Goal: Information Seeking & Learning: Learn about a topic

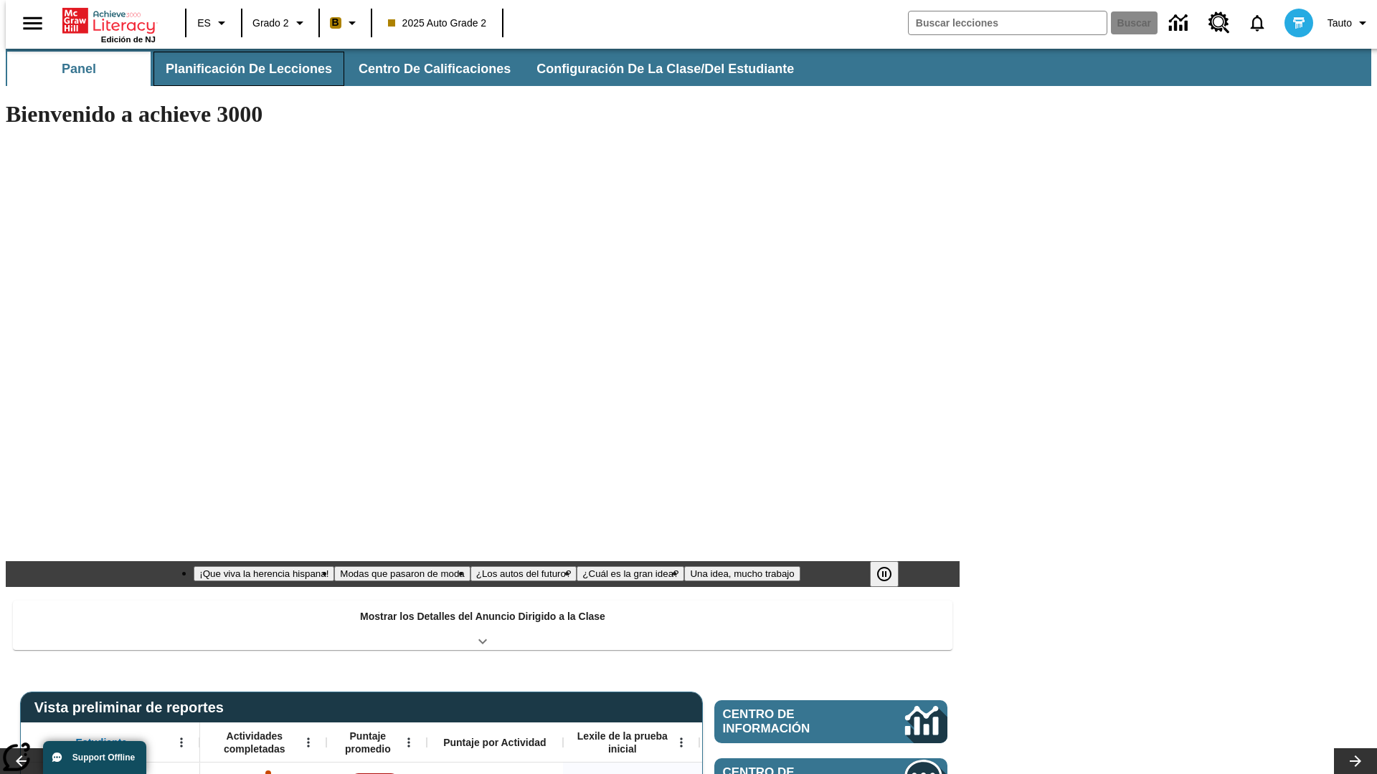
click at [240, 69] on button "Planificación de lecciones" at bounding box center [248, 69] width 191 height 34
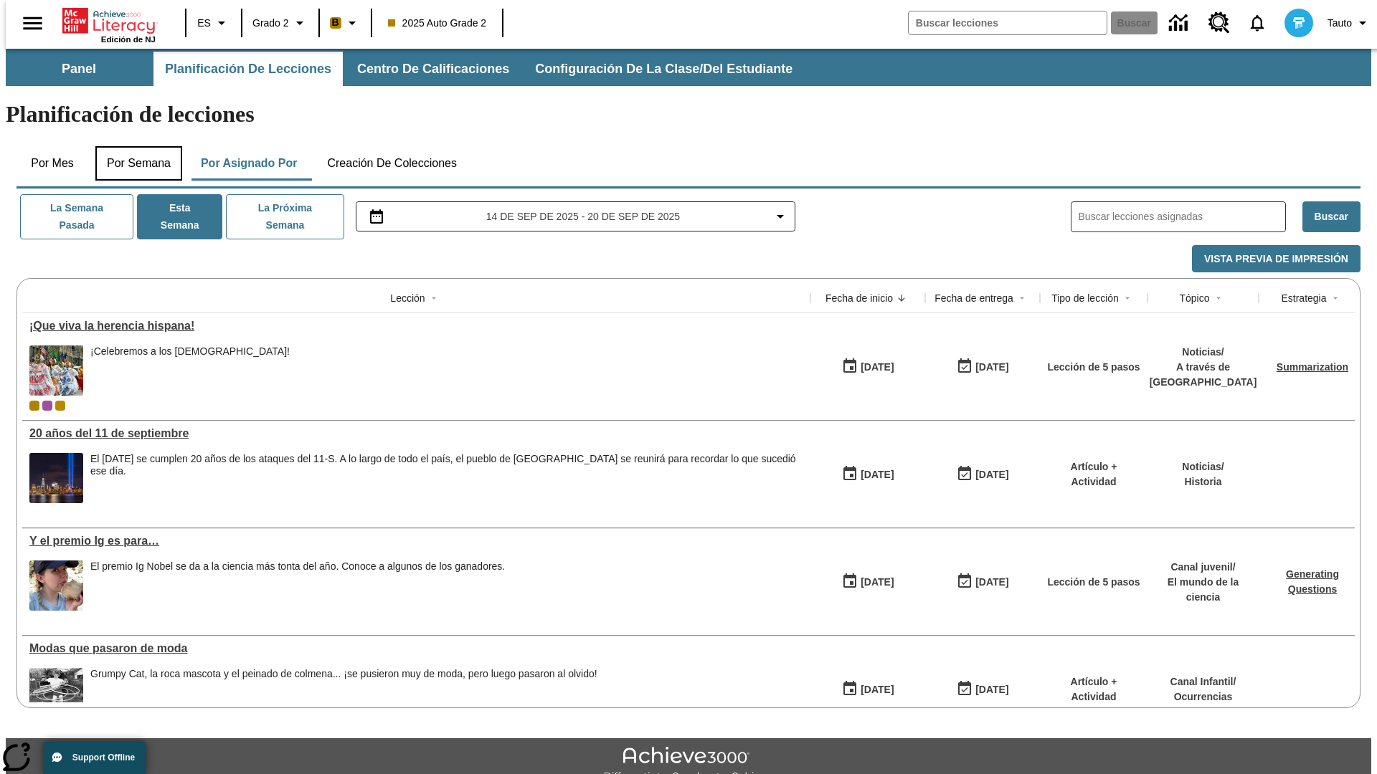
click at [134, 146] on button "Por semana" at bounding box center [138, 163] width 87 height 34
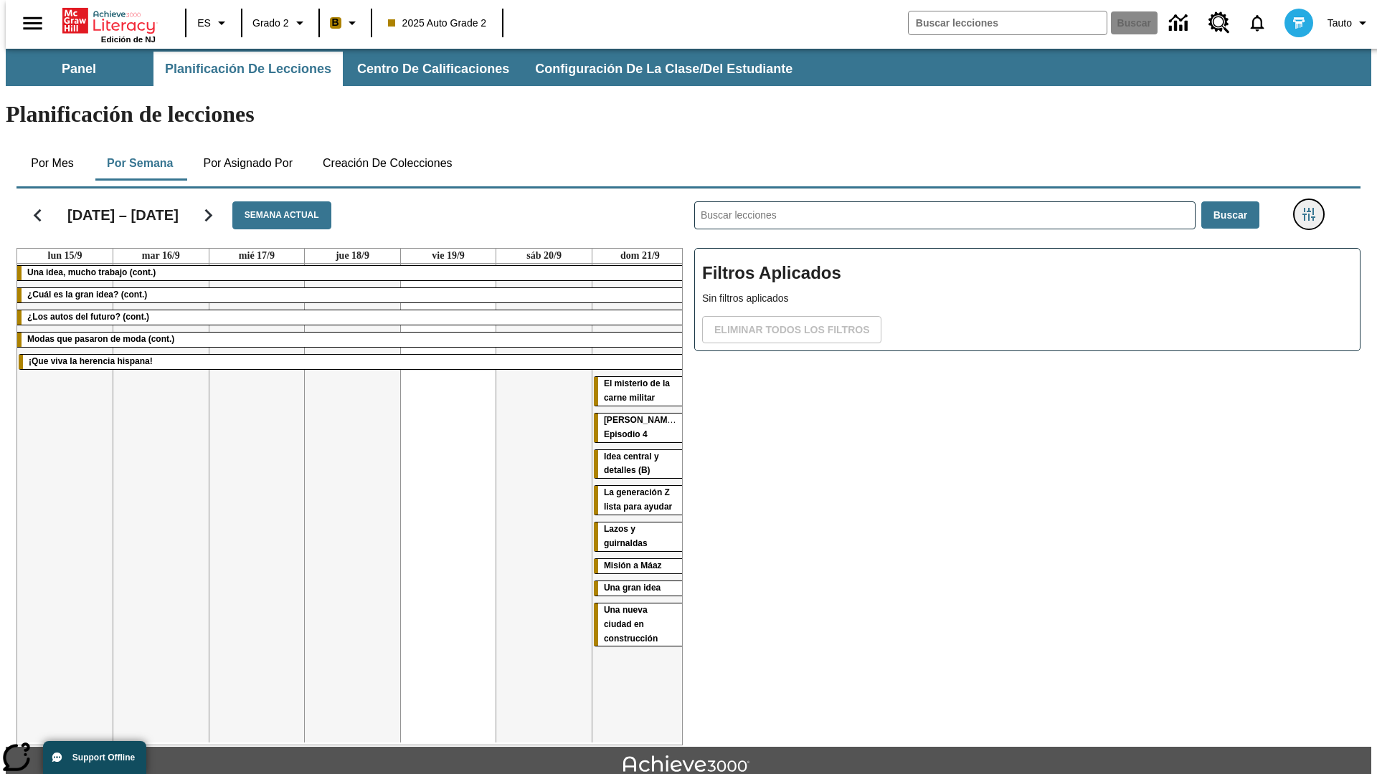
click at [1313, 208] on icon "Menú lateral de filtros" at bounding box center [1308, 214] width 13 height 13
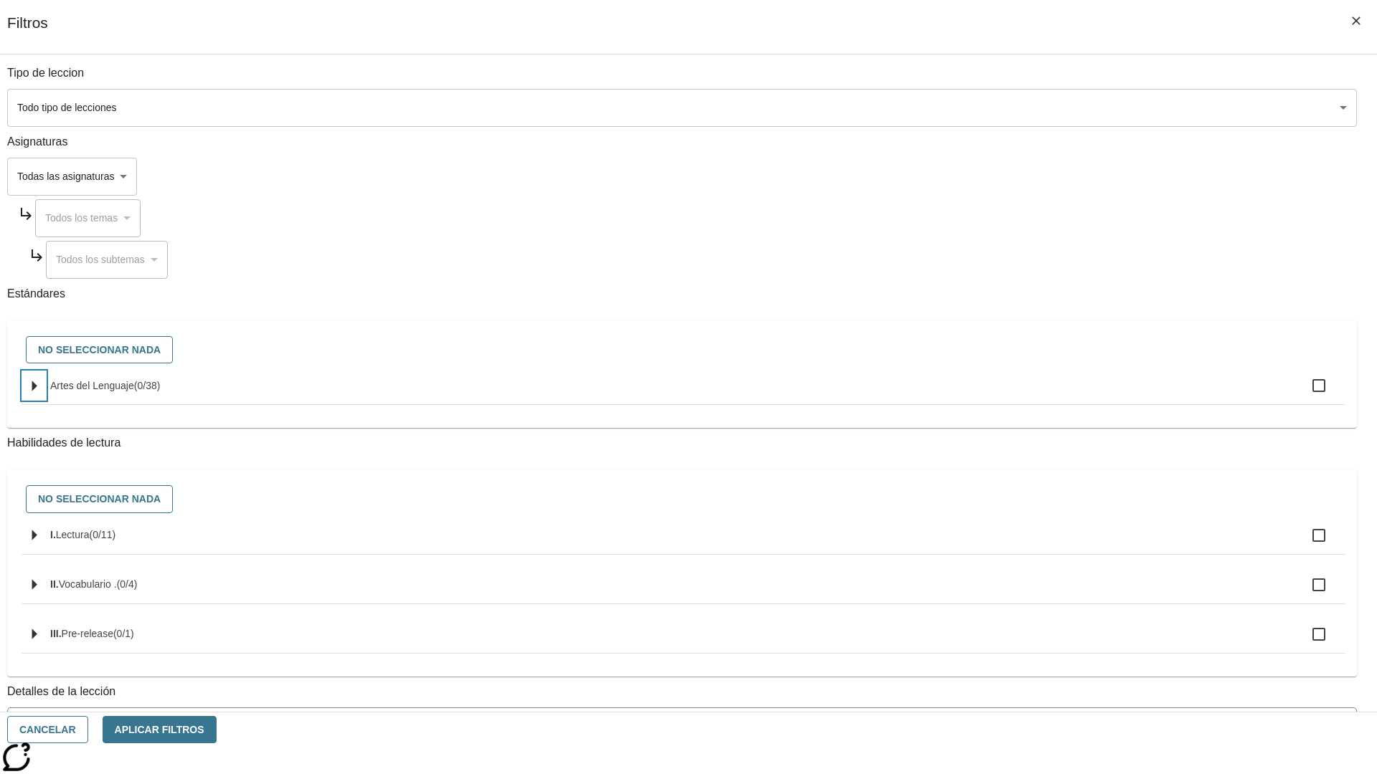
click at [37, 391] on icon "Seleccione estándares" at bounding box center [34, 386] width 5 height 11
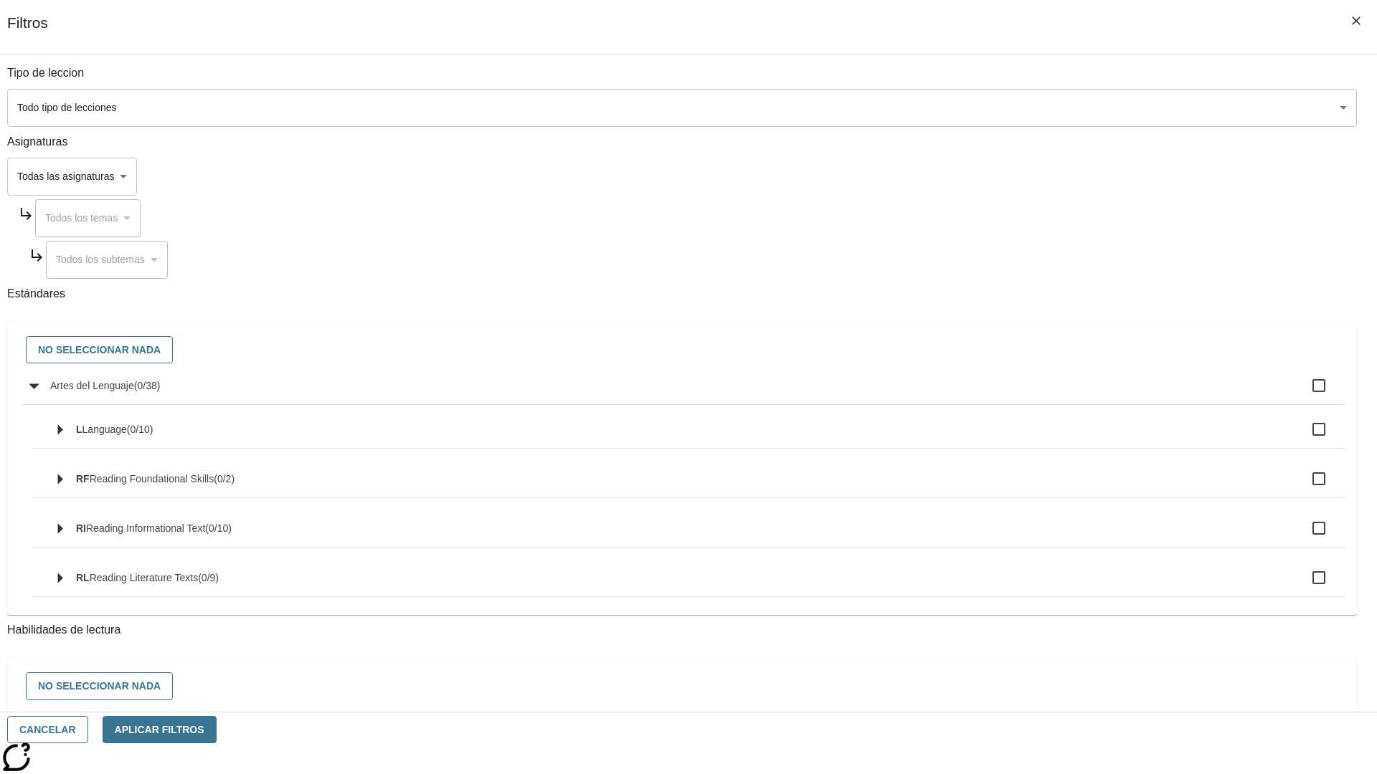
click at [1042, 394] on label "Artes del Lenguaje ( 0 / 38 )" at bounding box center [691, 386] width 1283 height 30
click at [1303, 394] on input "Artes del Lenguaje ( 0 / 38 )" at bounding box center [1318, 386] width 30 height 30
checkbox input "true"
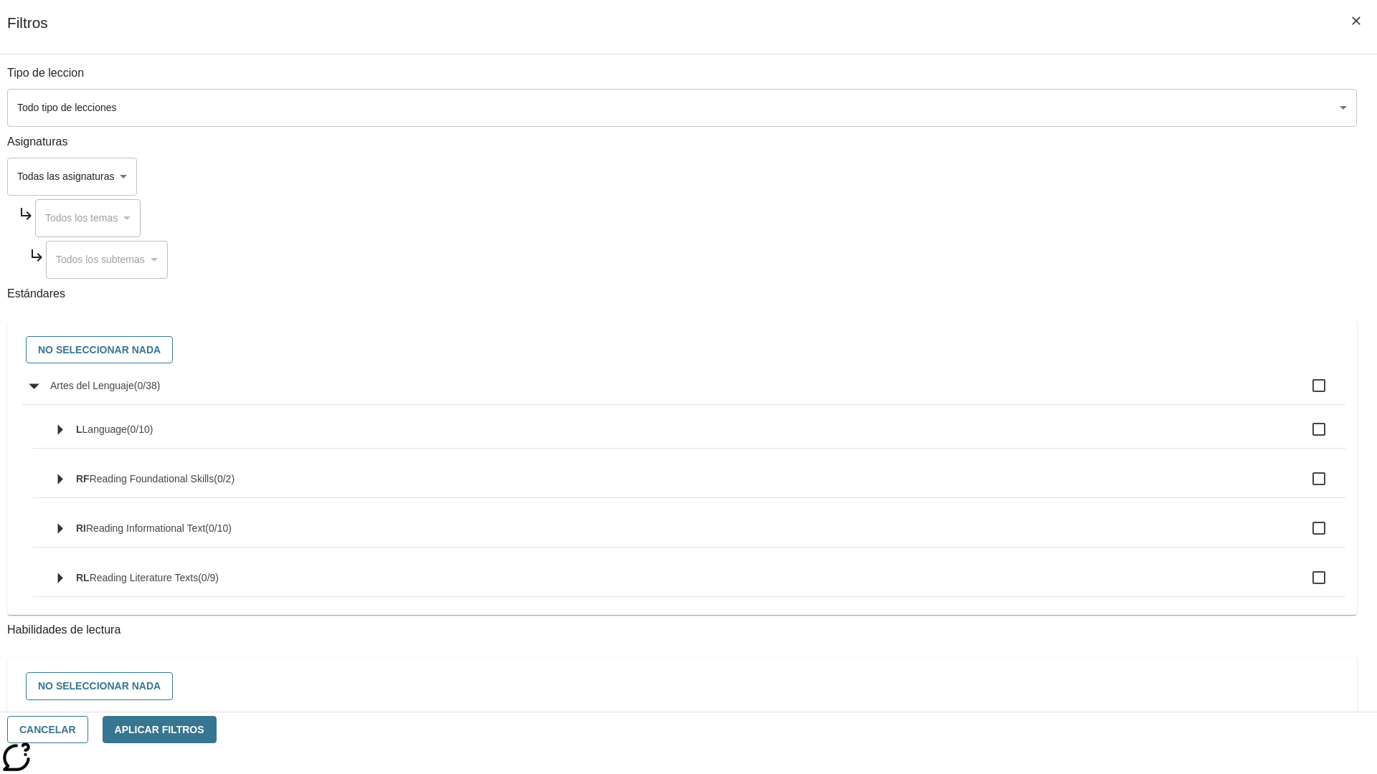
checkbox input "true"
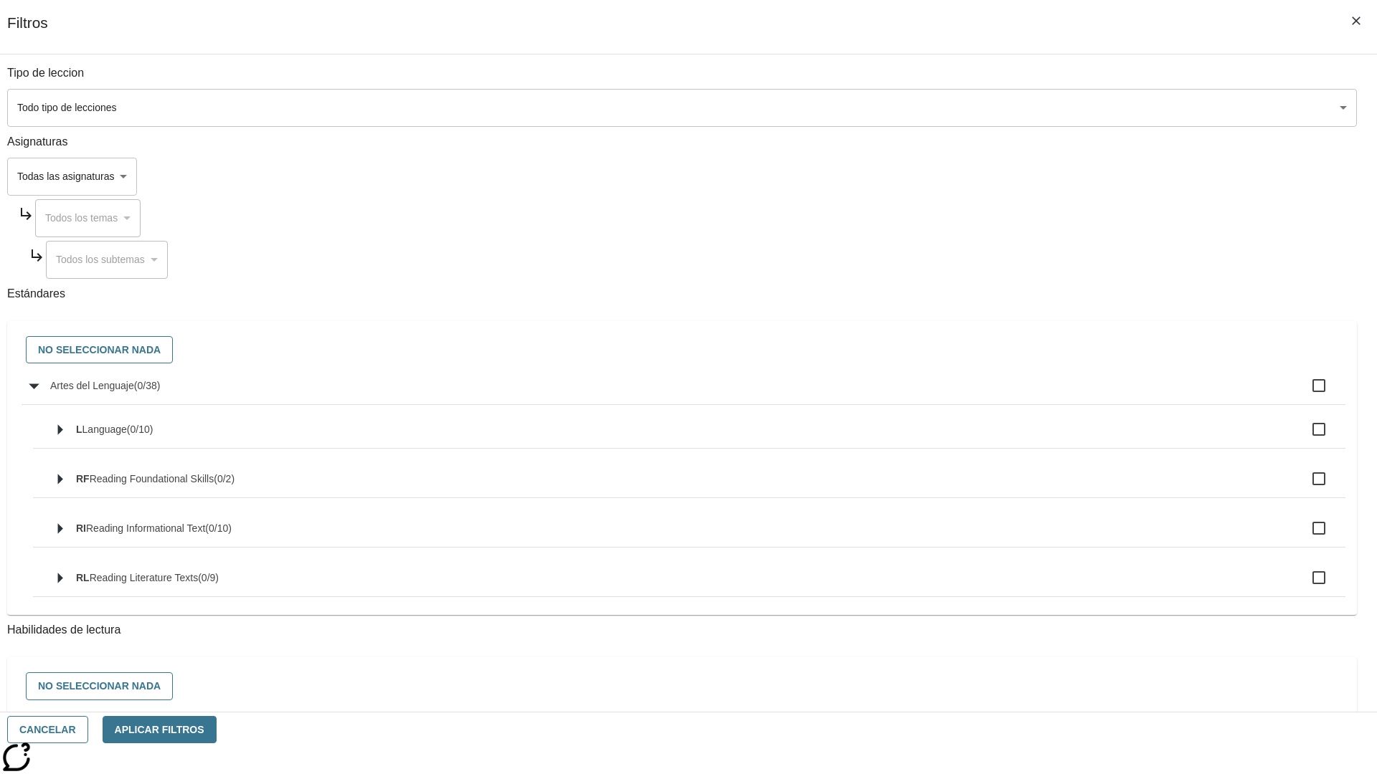
checkbox input "true"
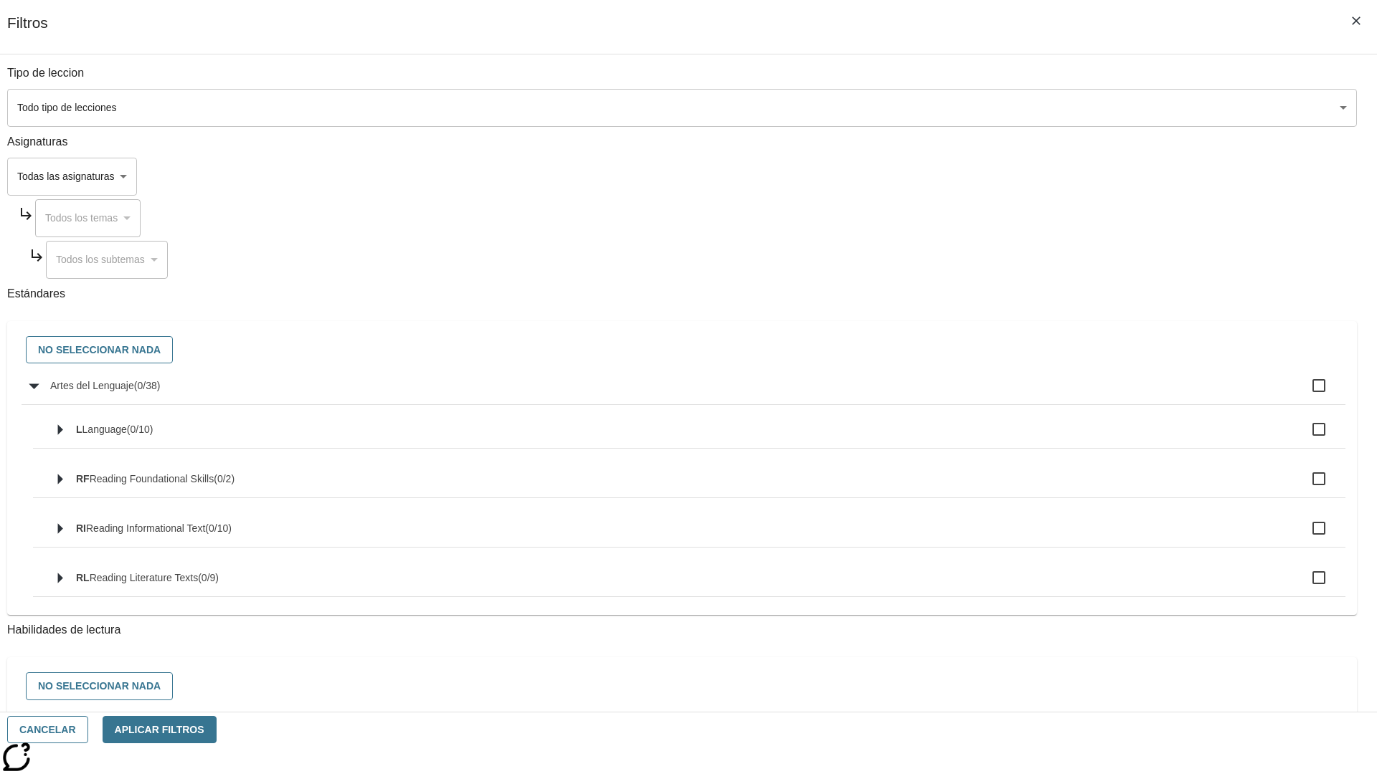
checkbox input "true"
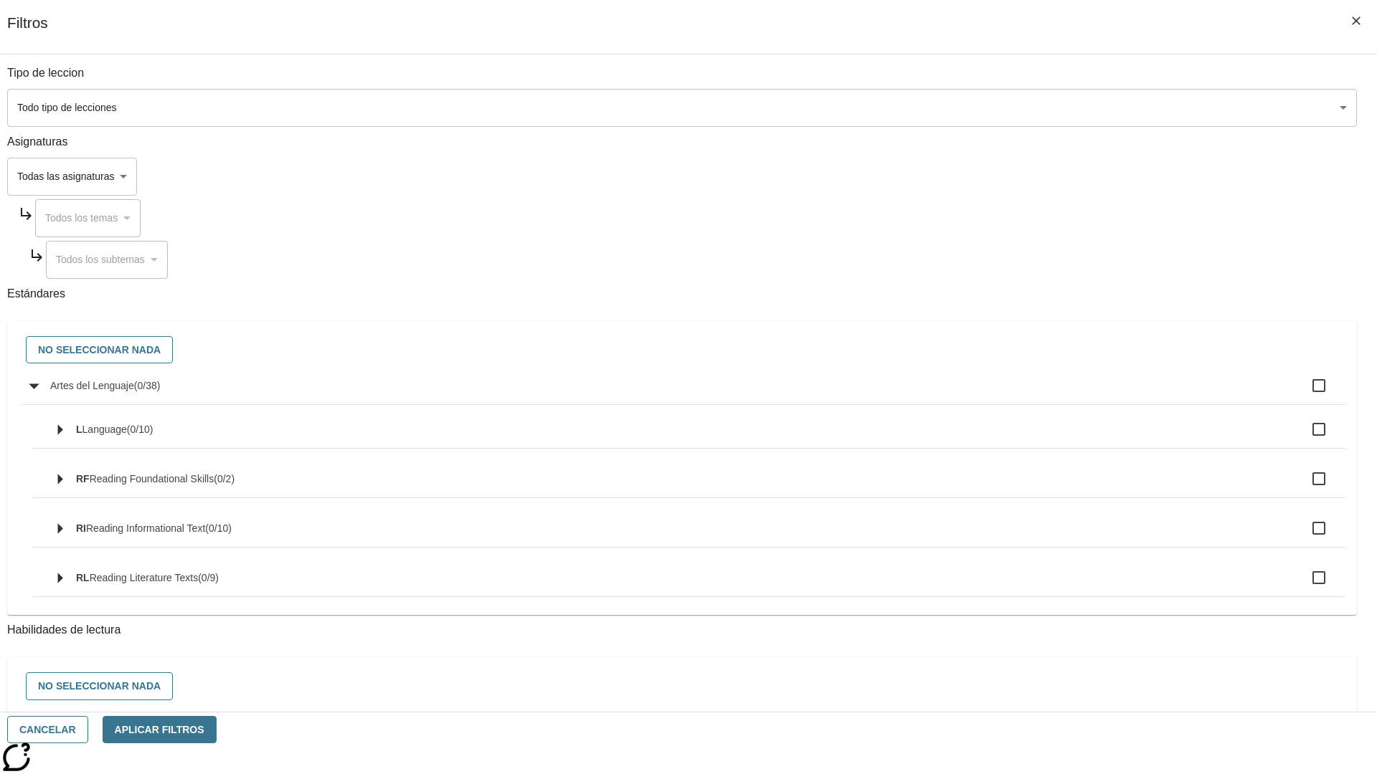
checkbox input "true"
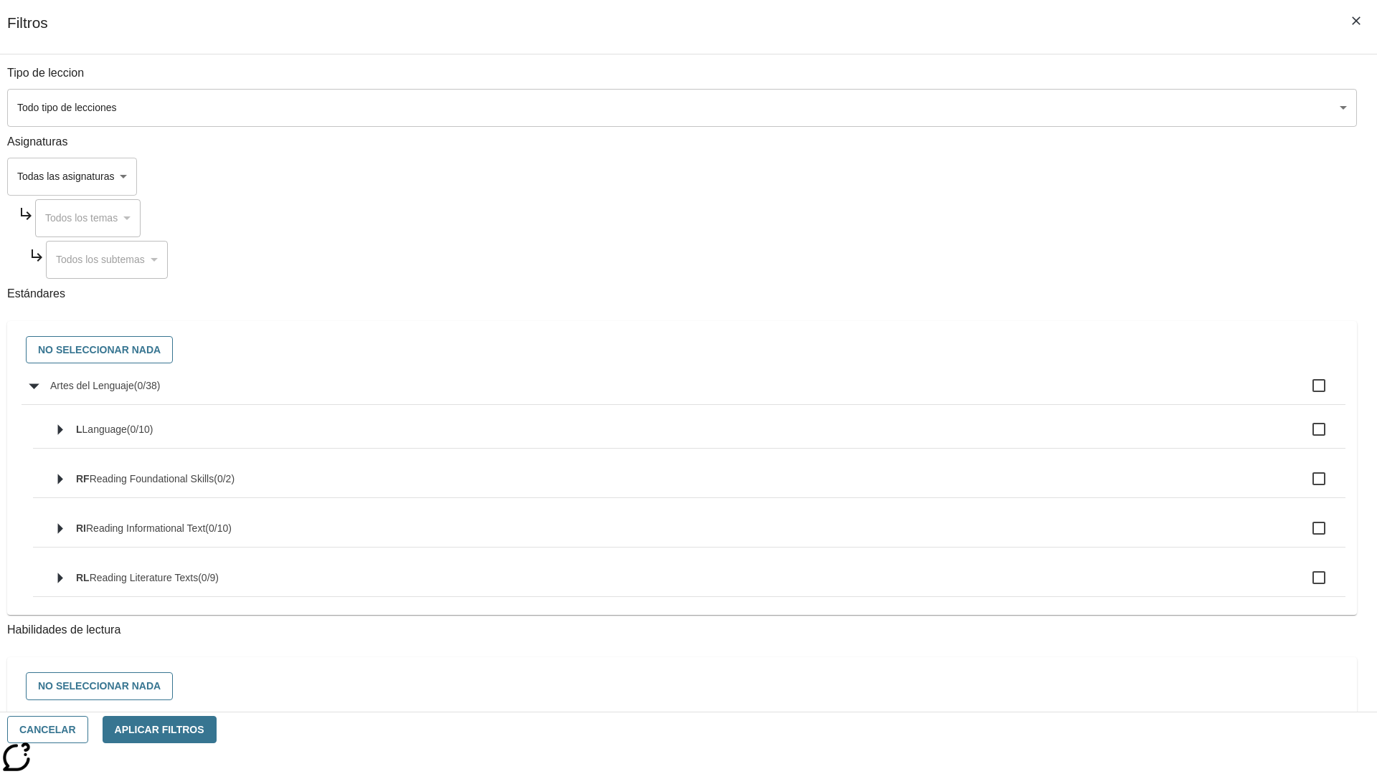
checkbox input "true"
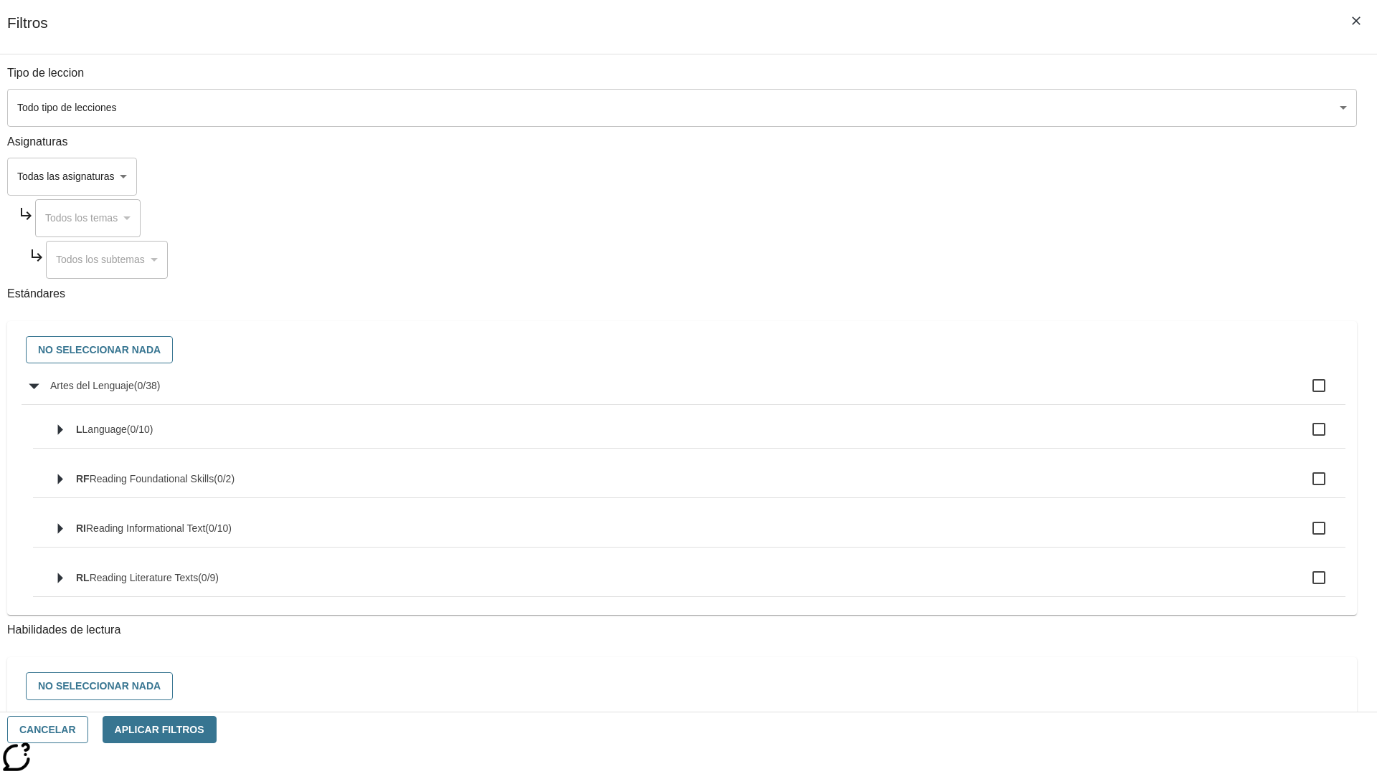
checkbox input "true"
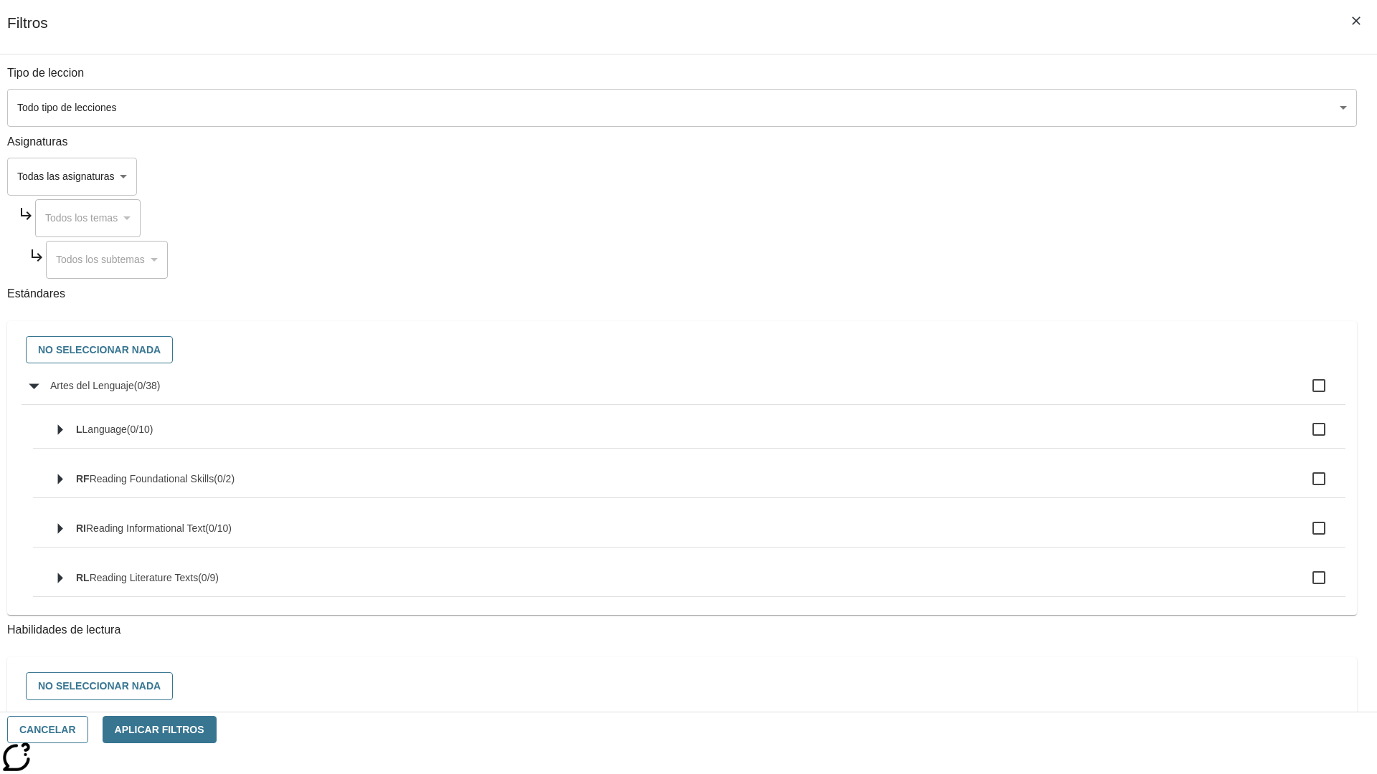
checkbox input "true"
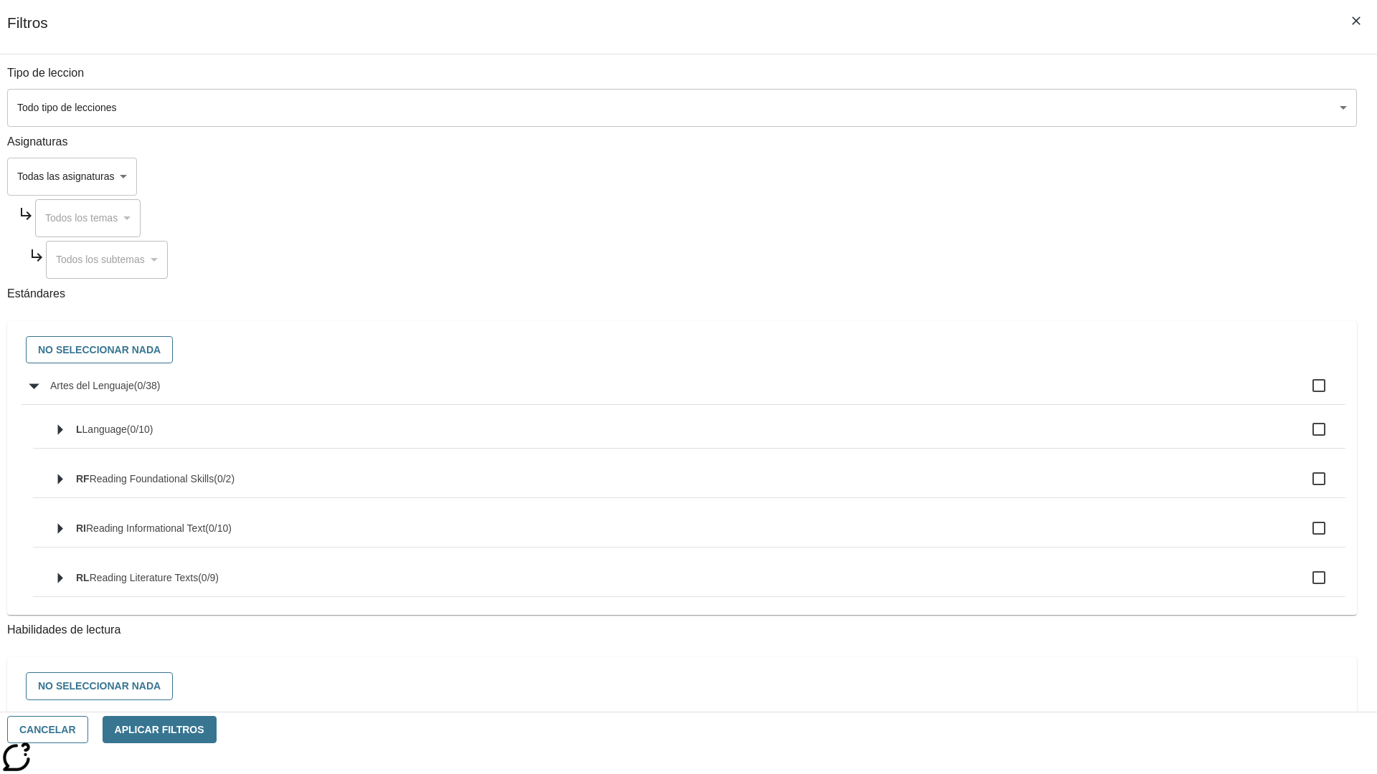
checkbox input "true"
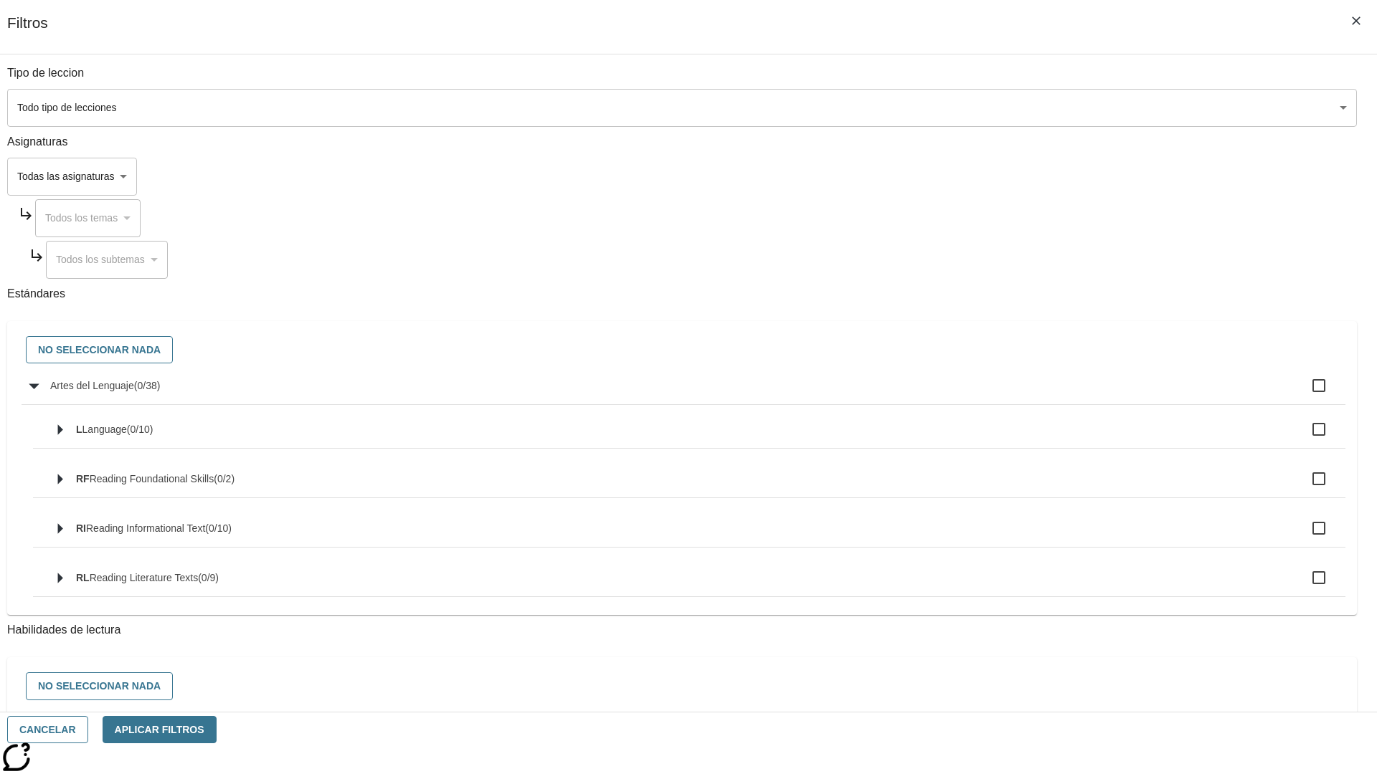
checkbox input "true"
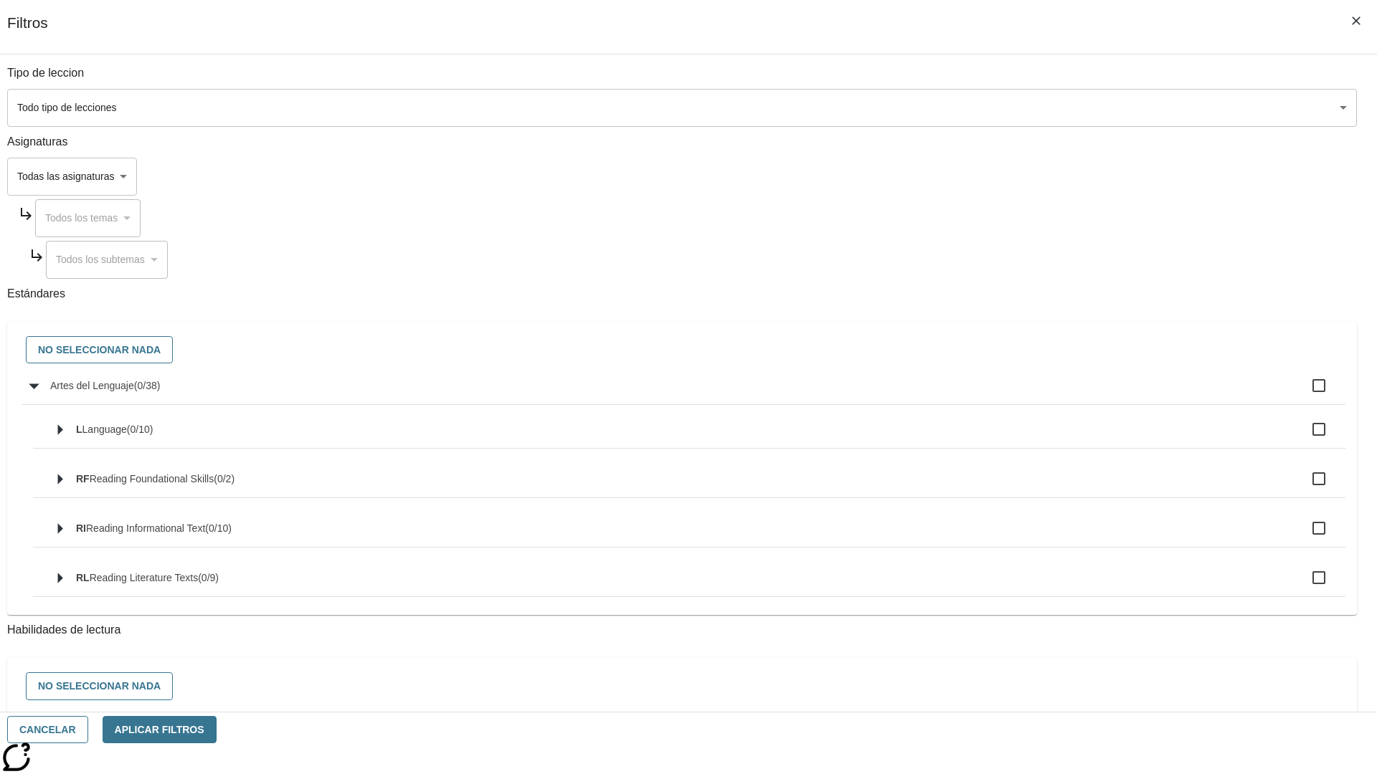
checkbox input "true"
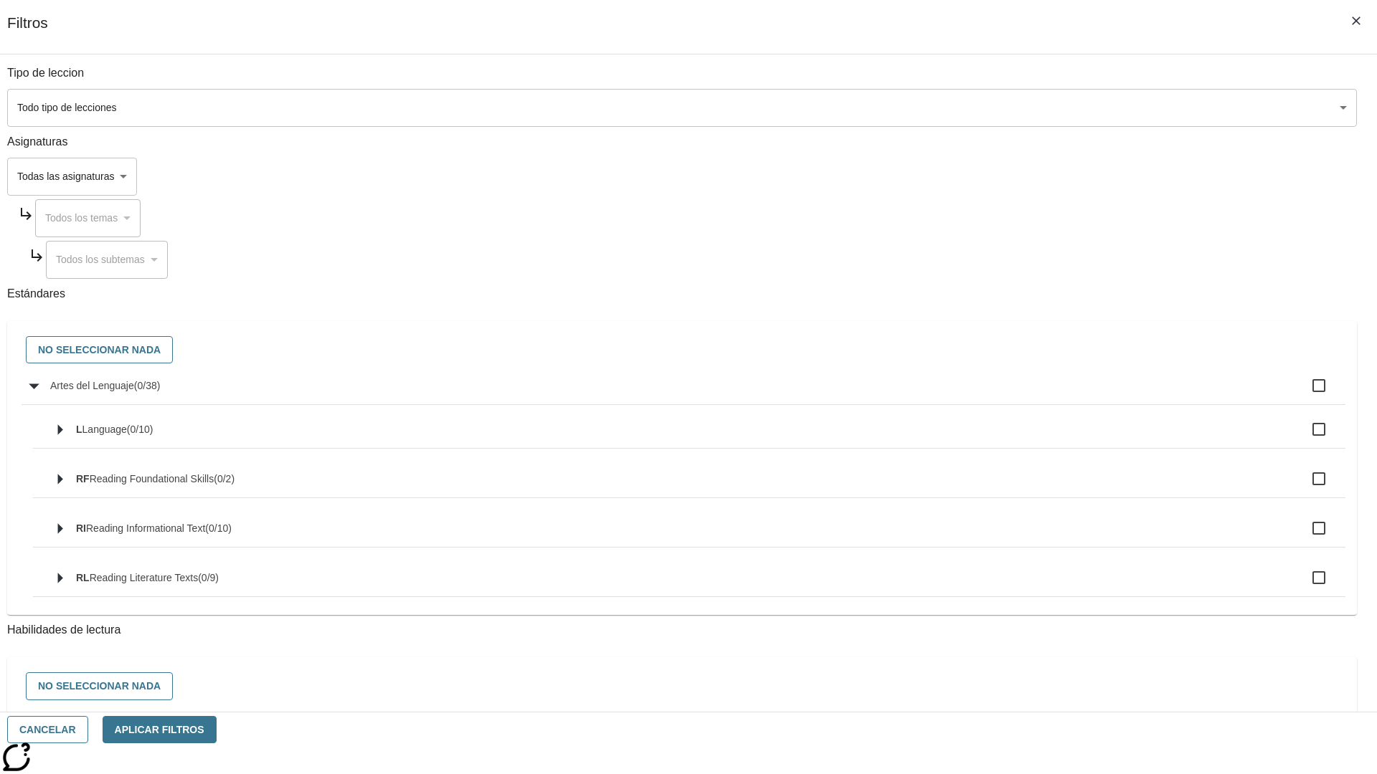
checkbox input "true"
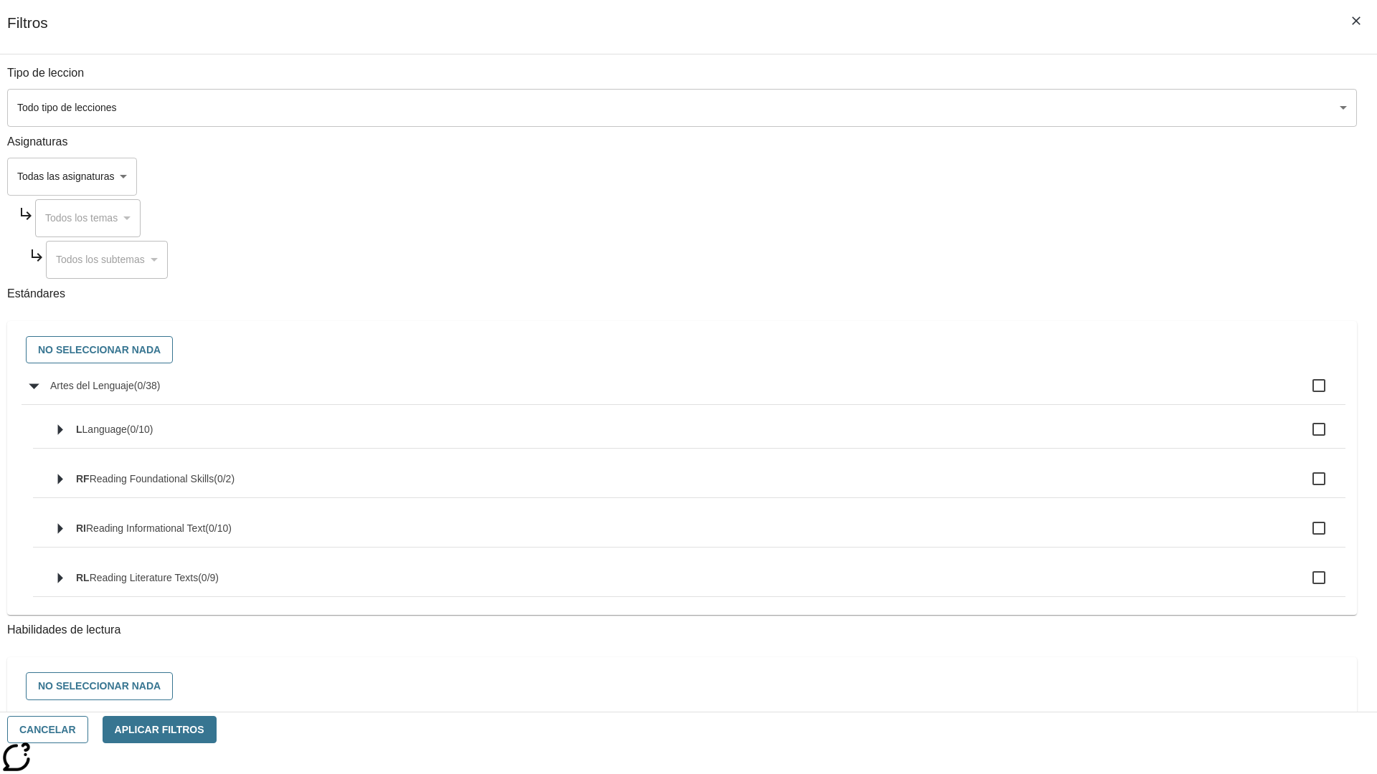
checkbox input "true"
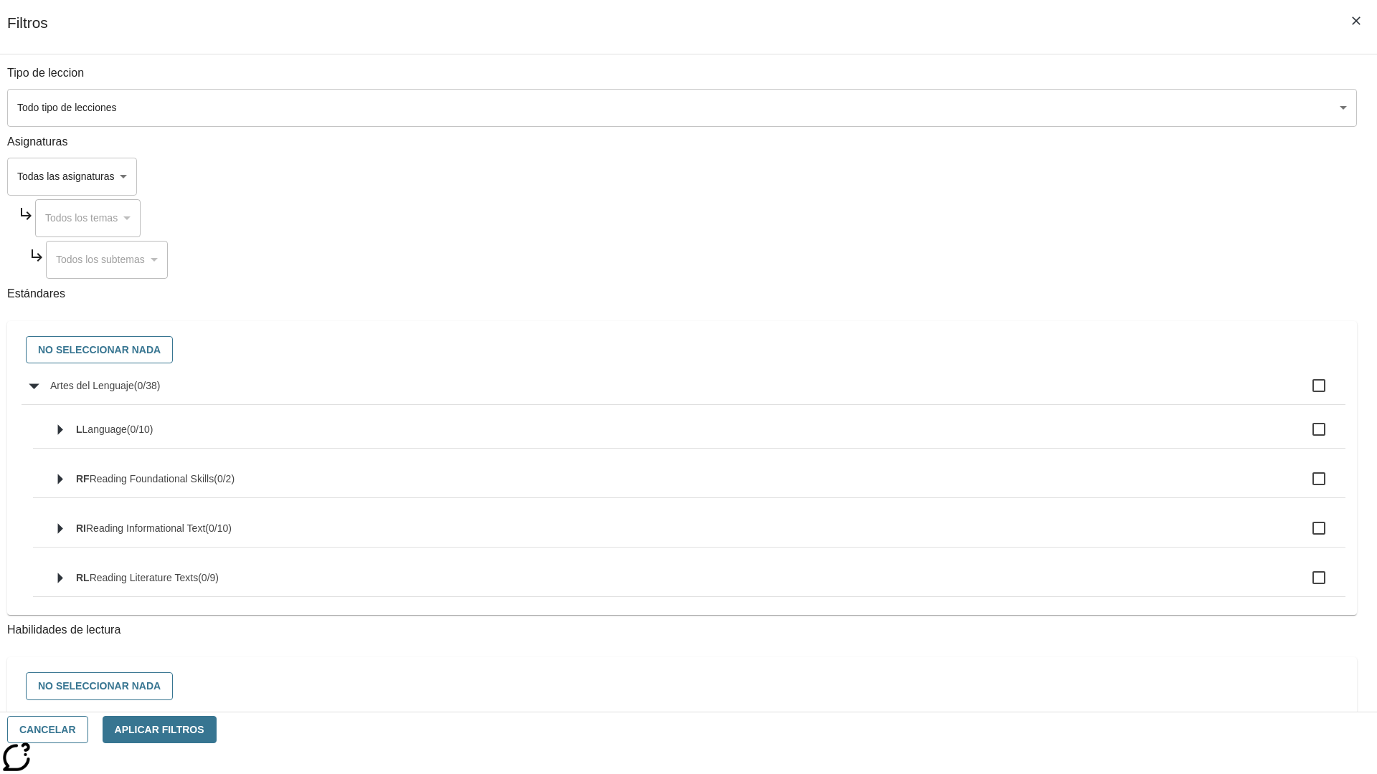
checkbox input "true"
click at [173, 351] on button "No seleccionar nada" at bounding box center [99, 350] width 147 height 28
checkbox input "false"
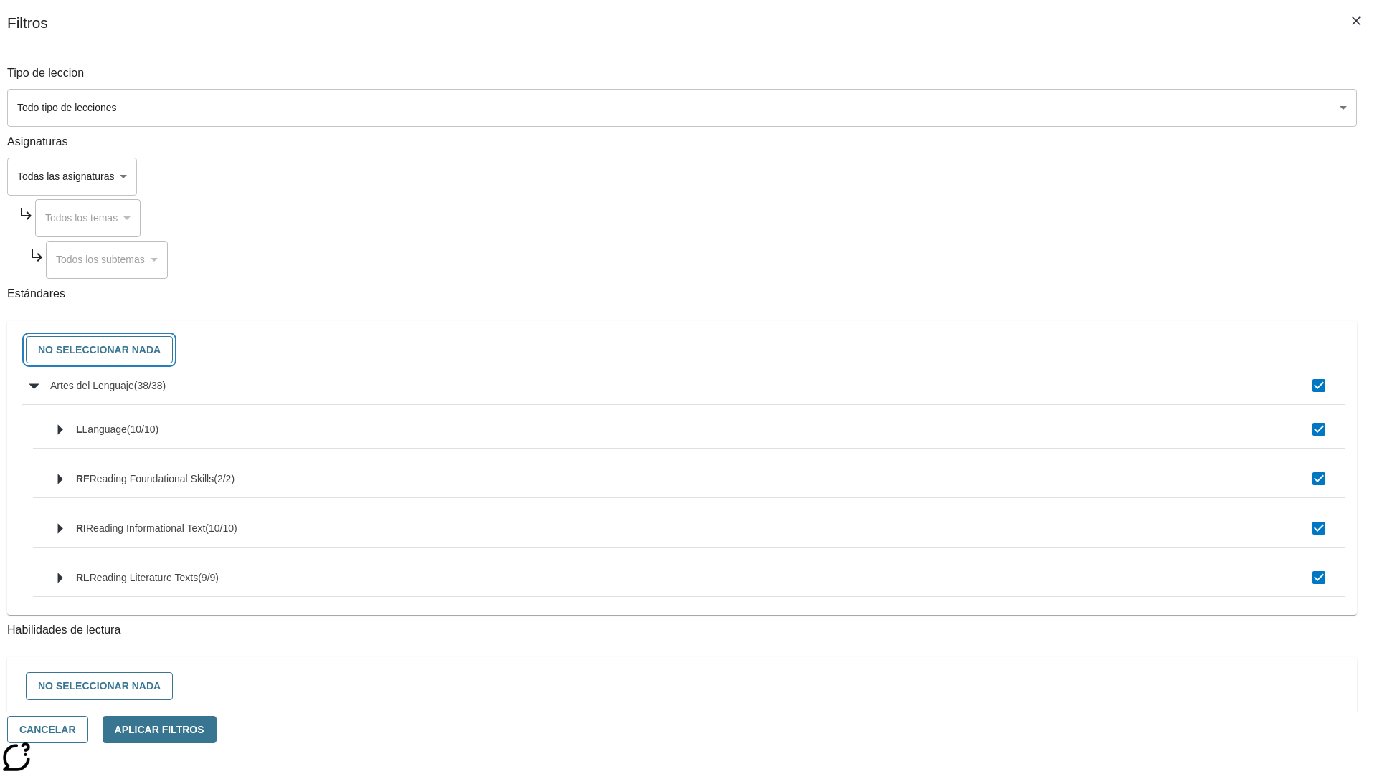
checkbox input "false"
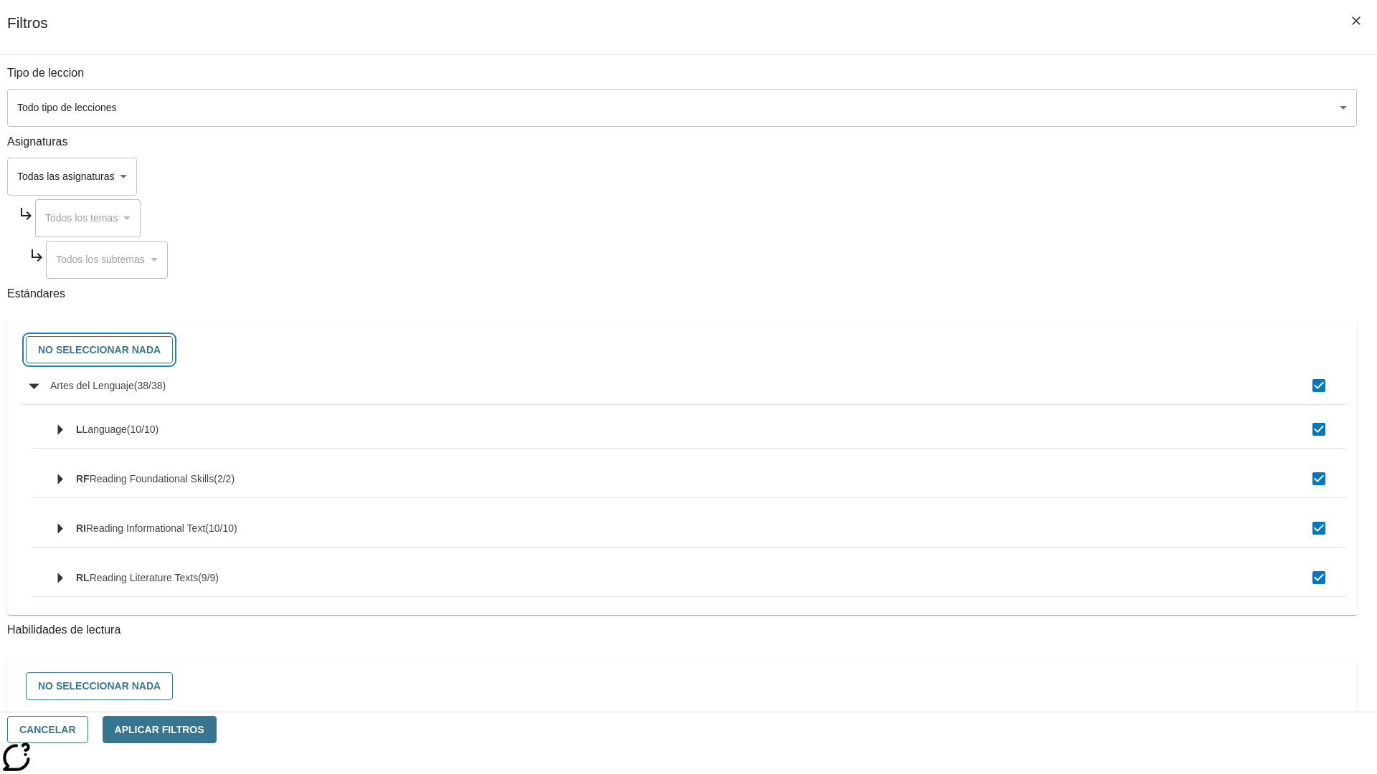
checkbox input "false"
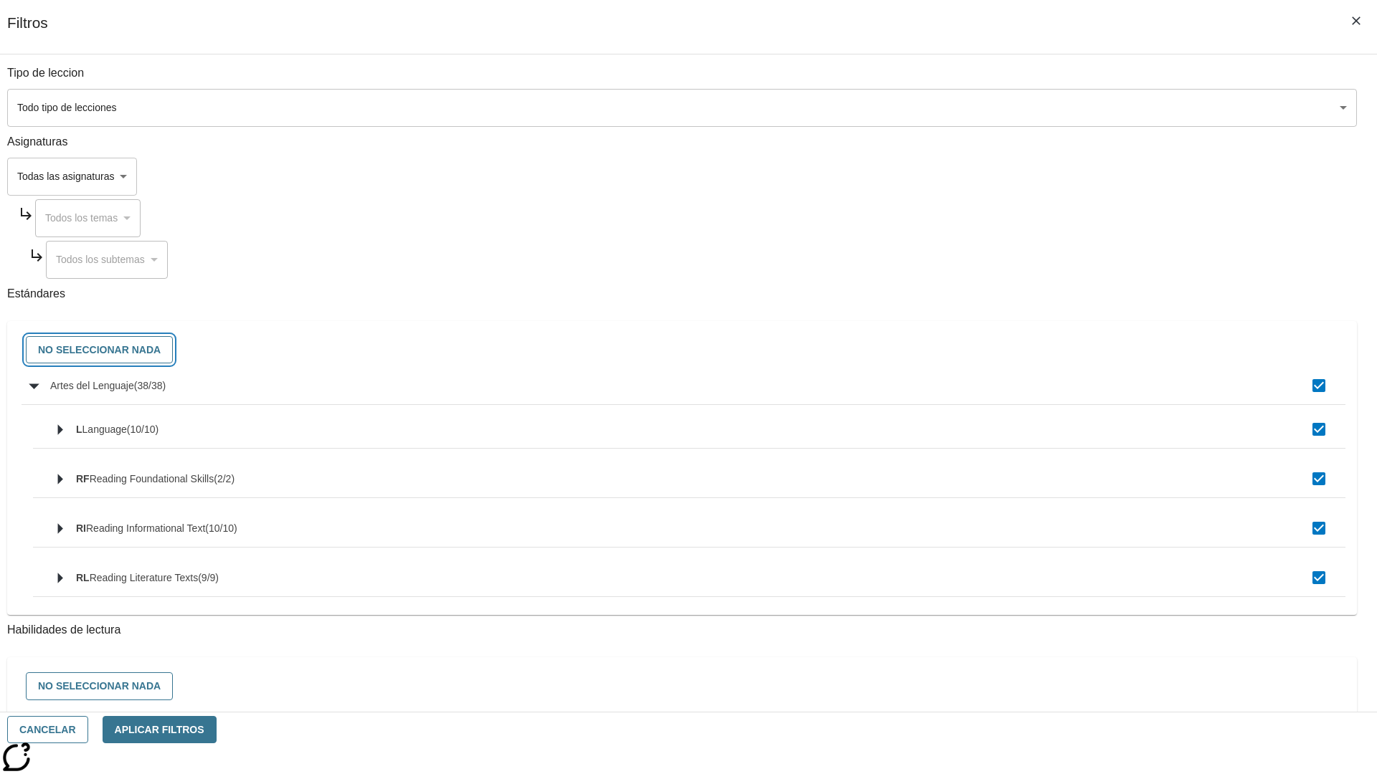
checkbox input "false"
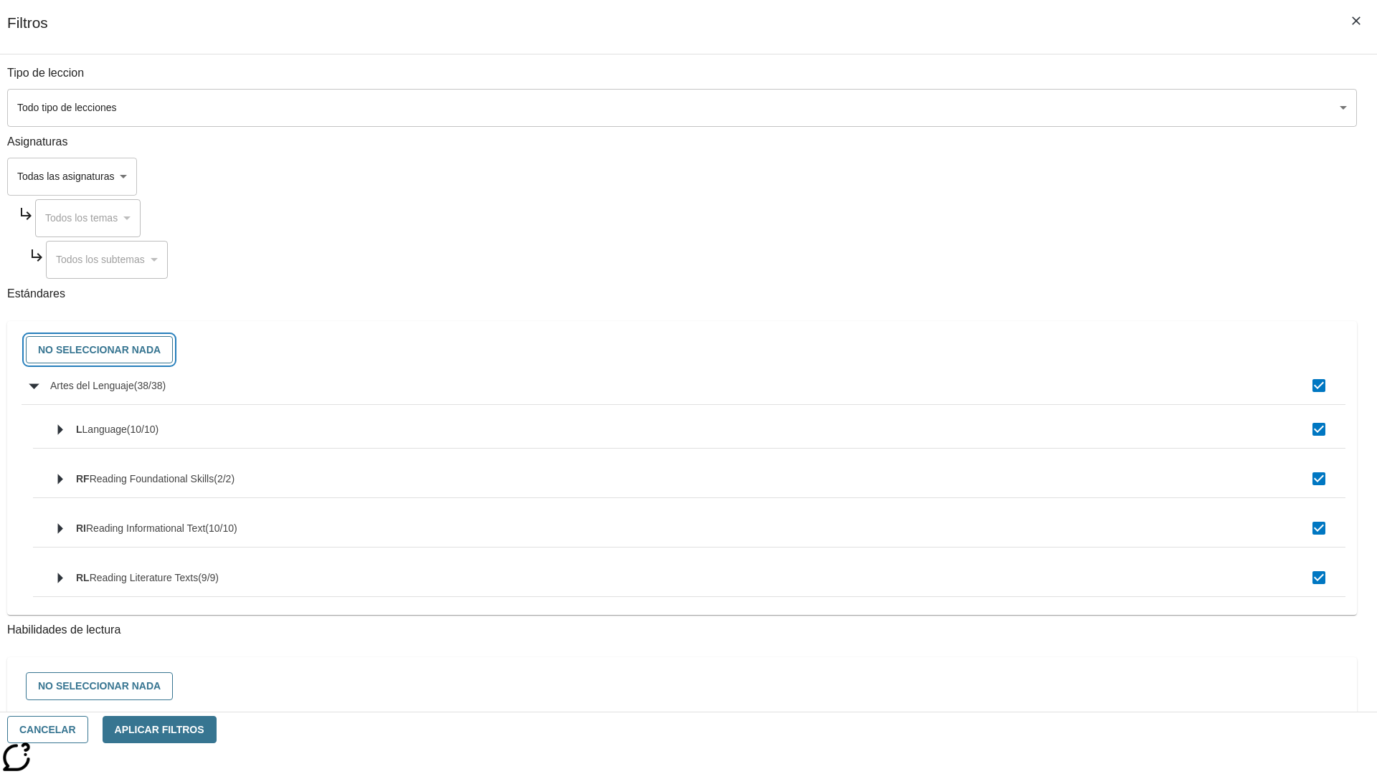
checkbox input "false"
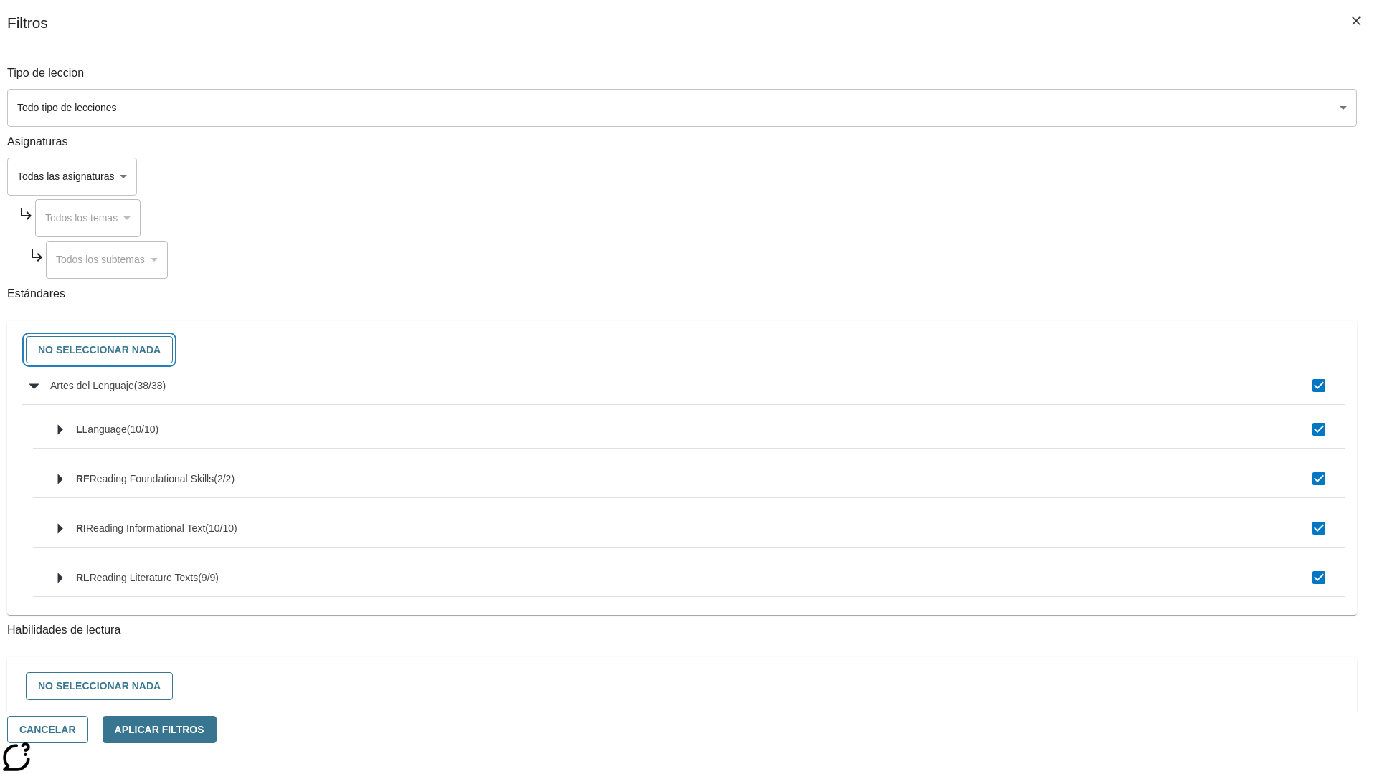
checkbox input "false"
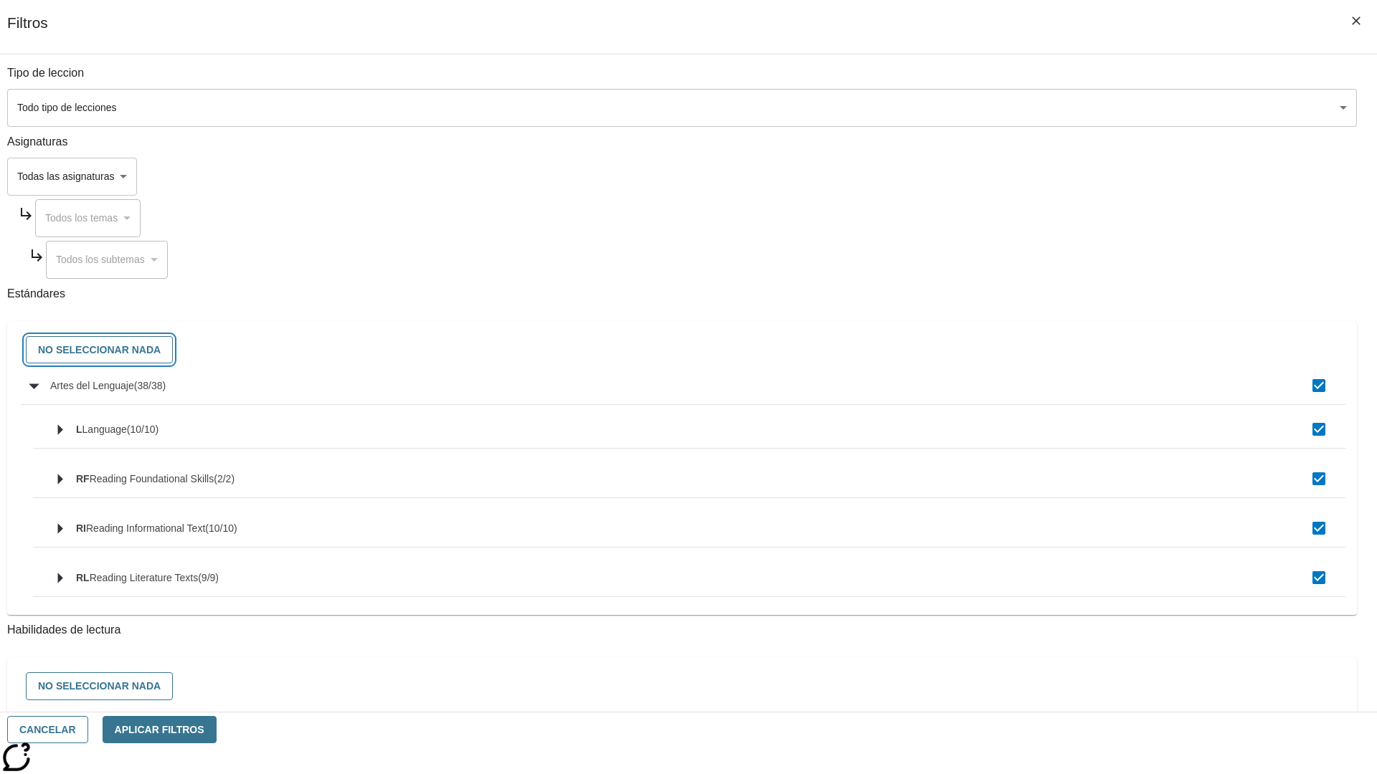
checkbox input "false"
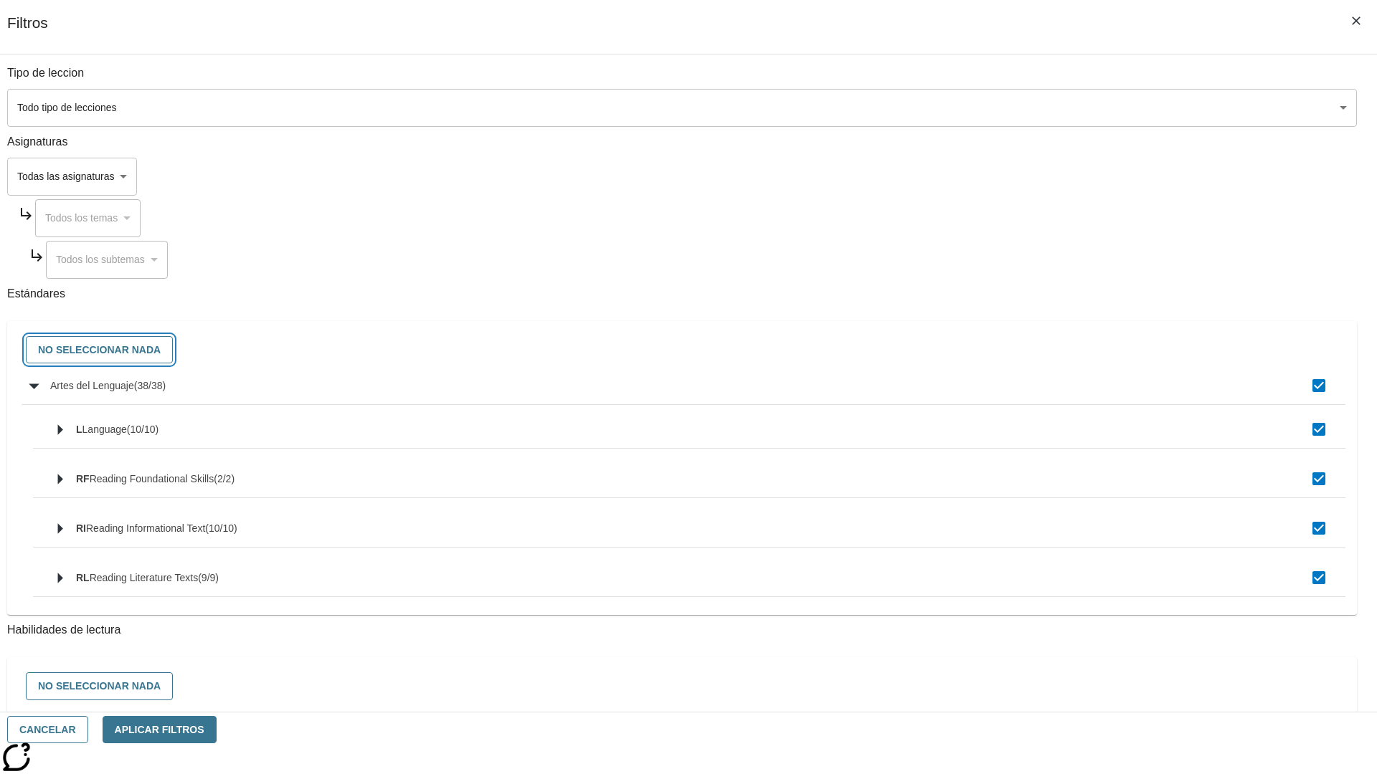
checkbox input "false"
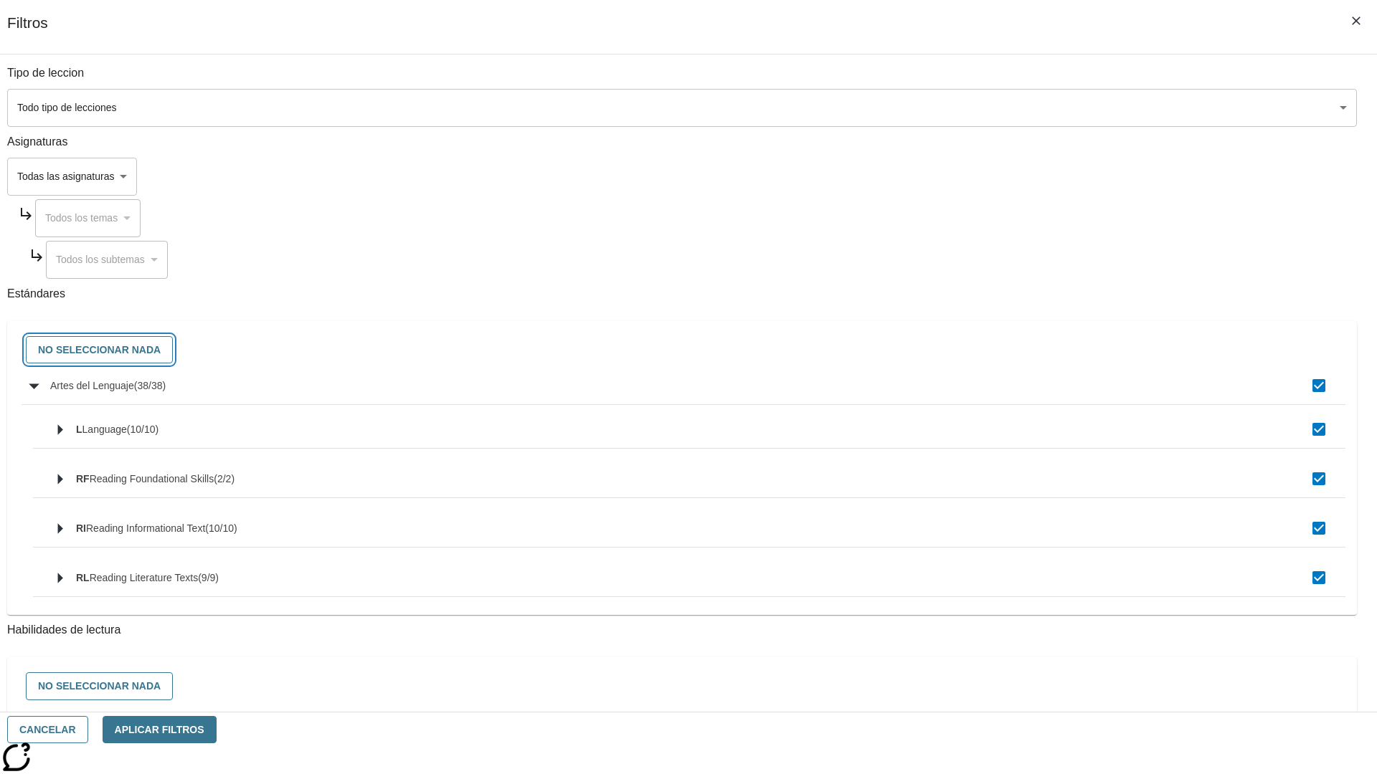
checkbox input "false"
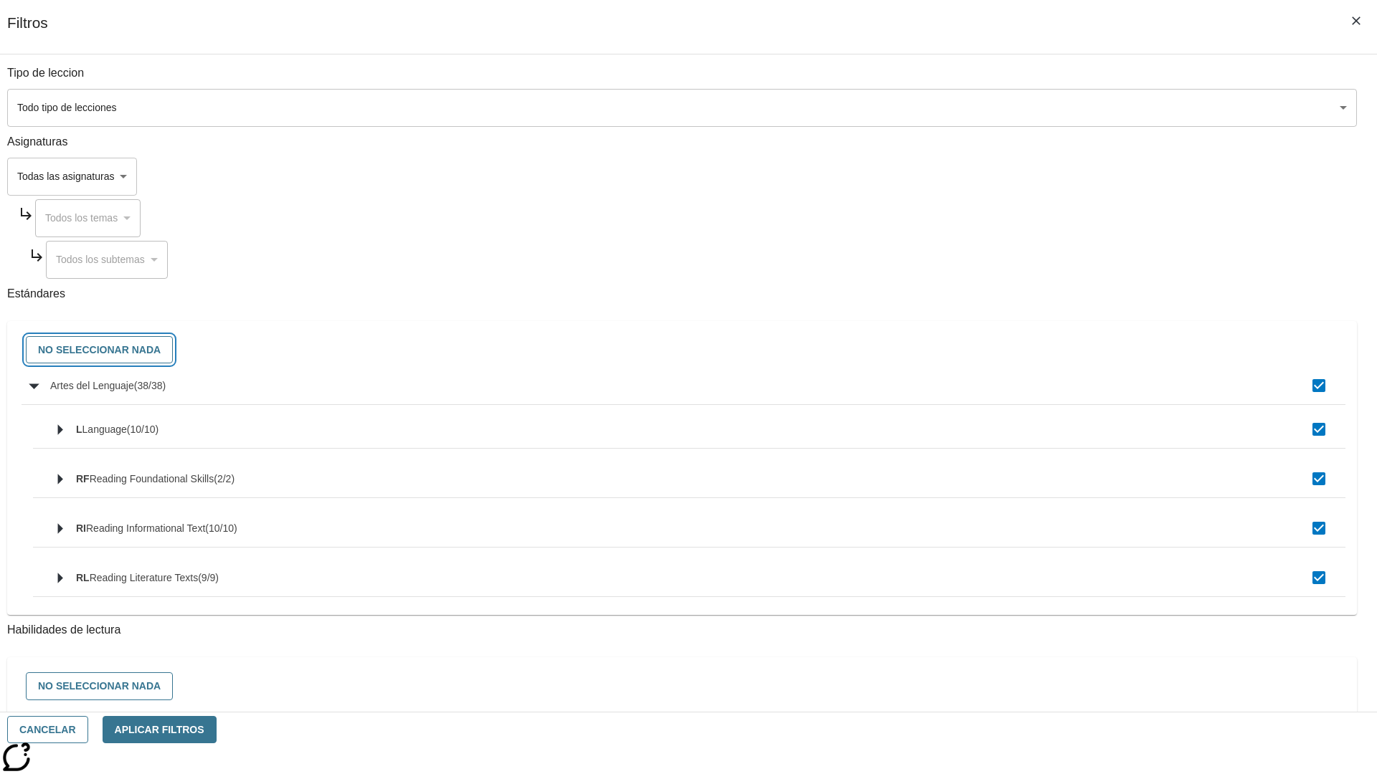
checkbox input "false"
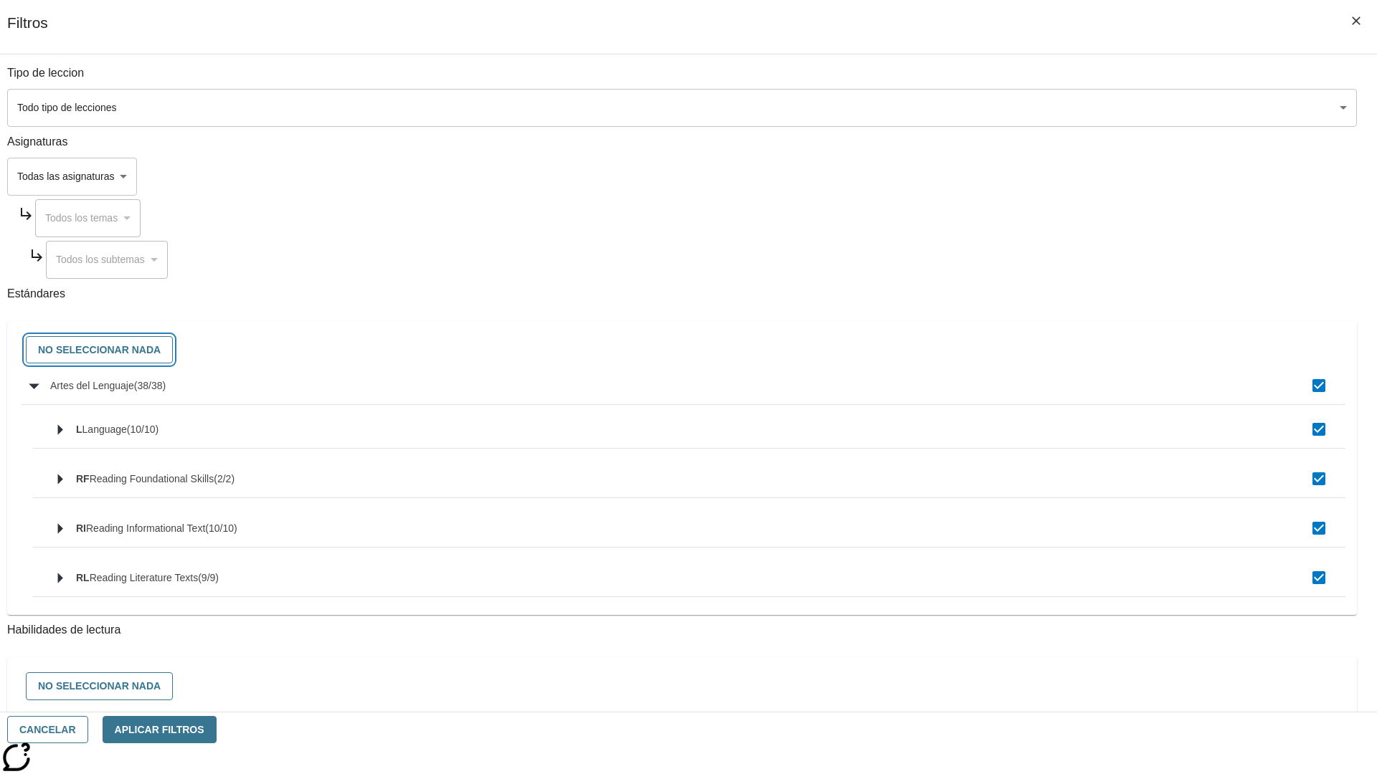
checkbox input "false"
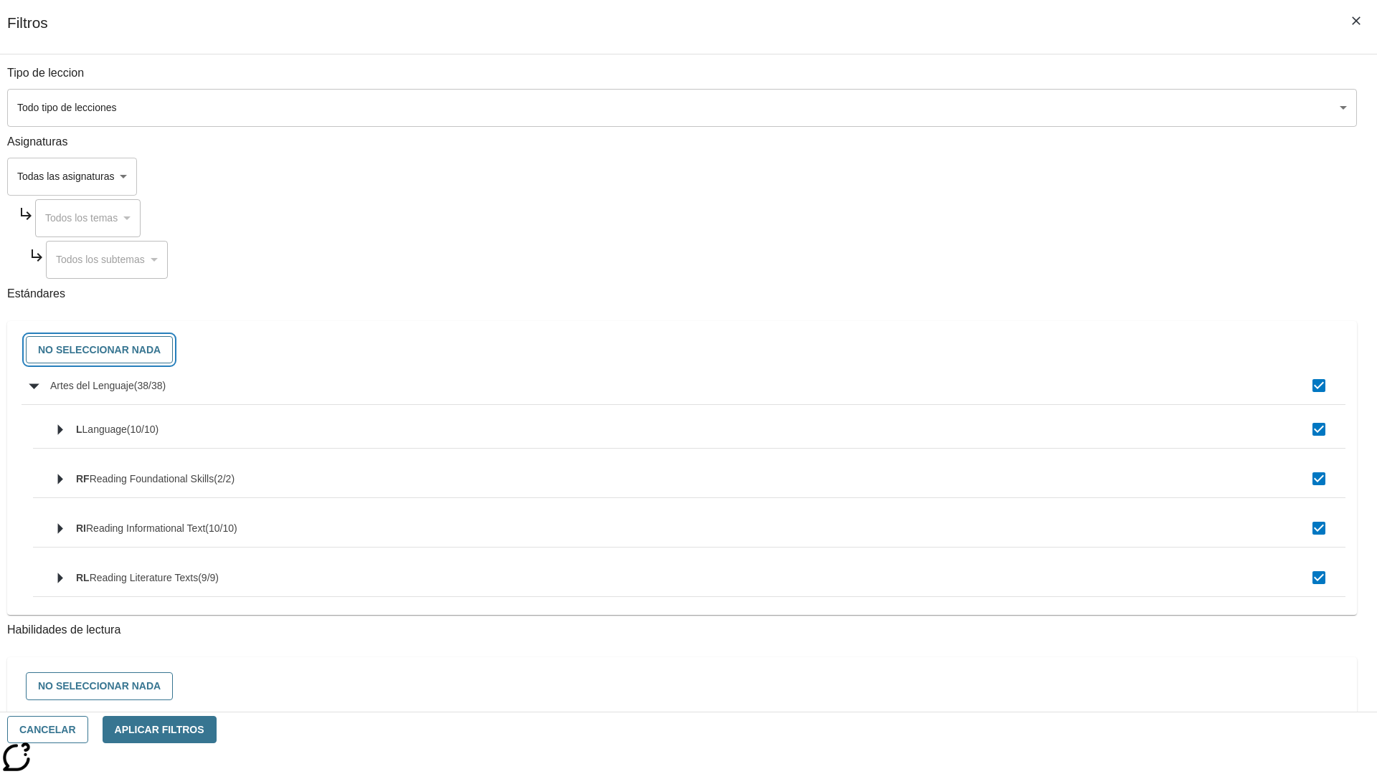
checkbox input "false"
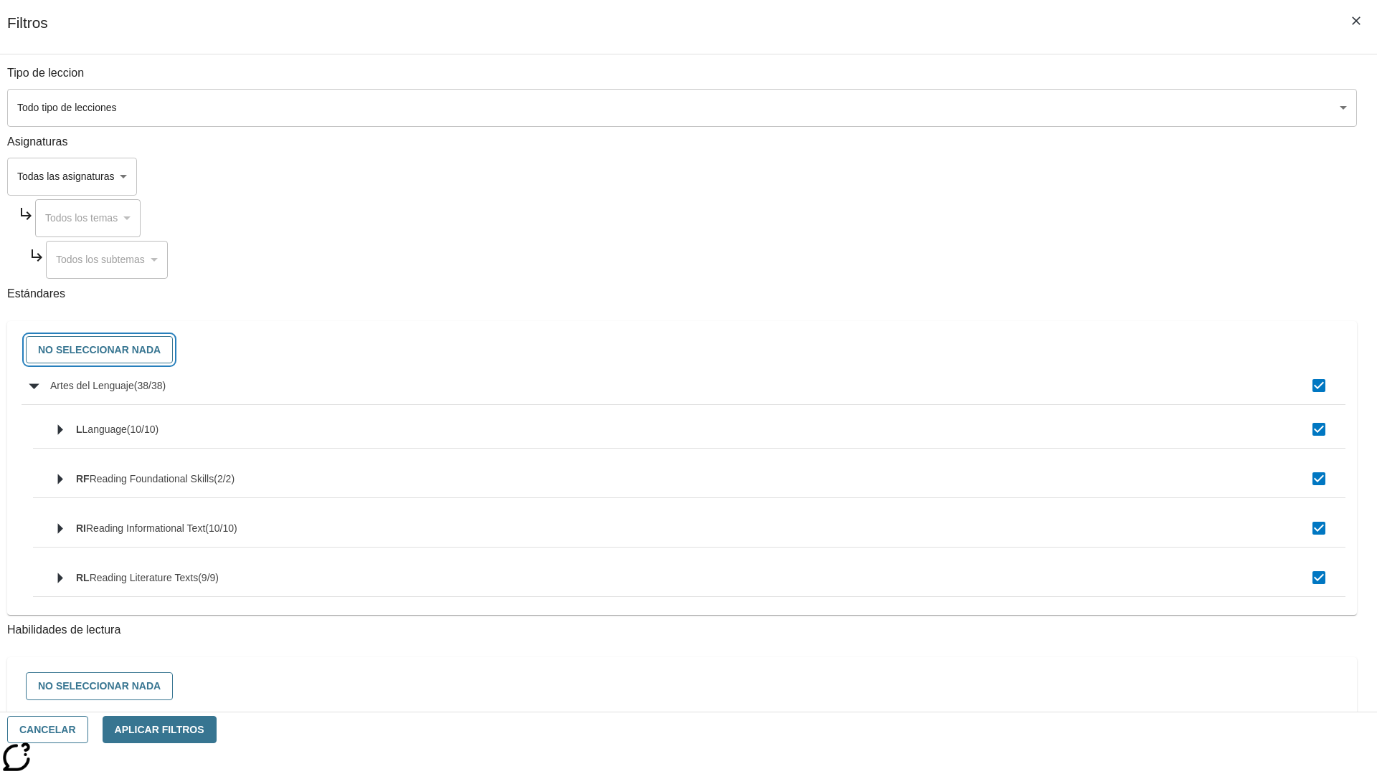
checkbox input "false"
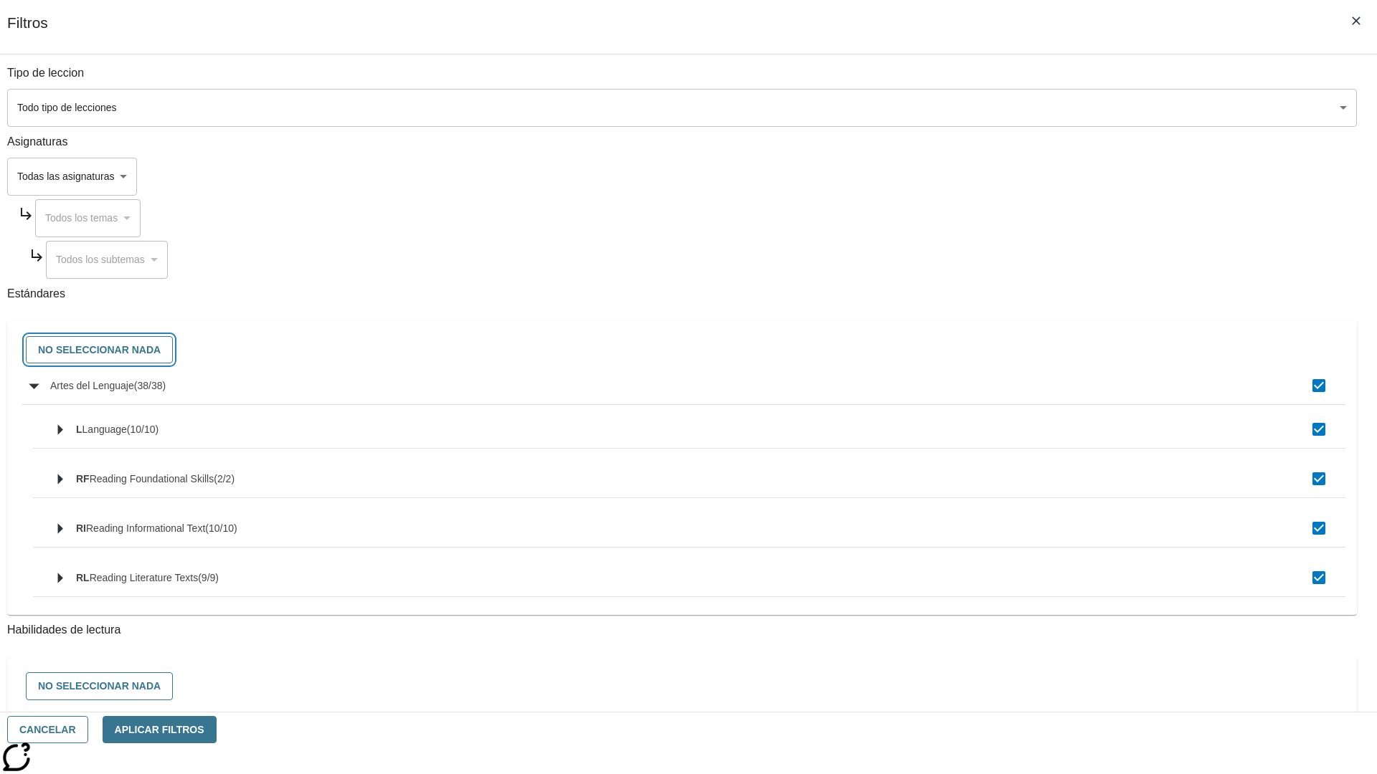
checkbox input "false"
click at [88, 730] on button "Cancelar" at bounding box center [47, 730] width 81 height 28
click at [103, 19] on icon "Portada" at bounding box center [109, 20] width 95 height 29
